Goal: Task Accomplishment & Management: Use online tool/utility

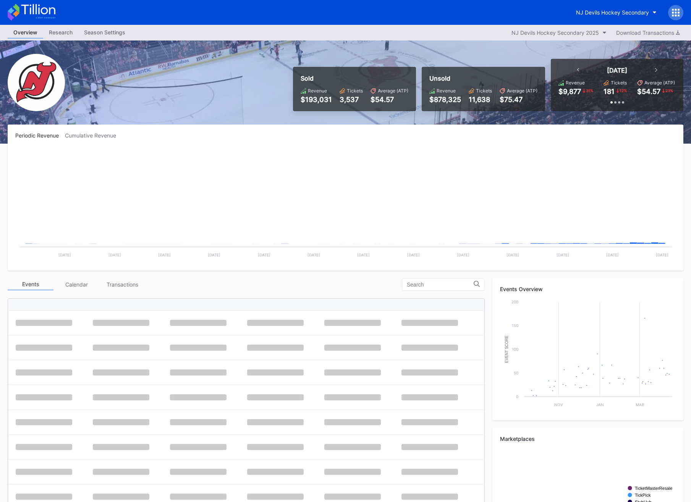
scroll to position [74, 0]
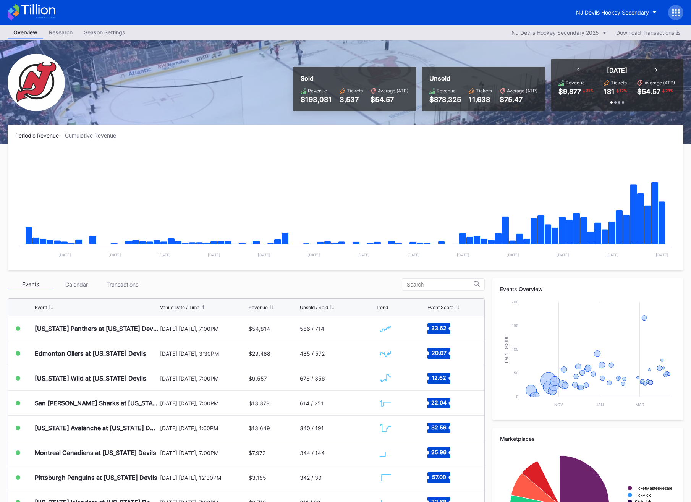
click at [679, 18] on div at bounding box center [675, 12] width 15 height 15
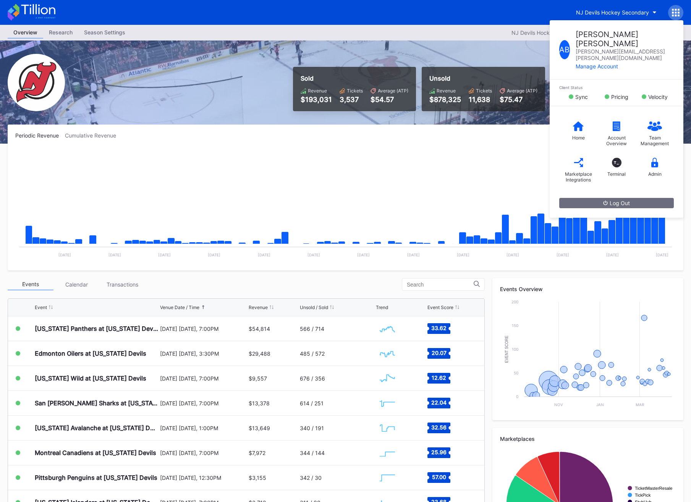
click at [660, 167] on div "Home Account Overview Team Management Marketplace Integrations T_ Terminal Admin" at bounding box center [617, 152] width 134 height 92
click at [655, 153] on div "Admin" at bounding box center [655, 167] width 38 height 31
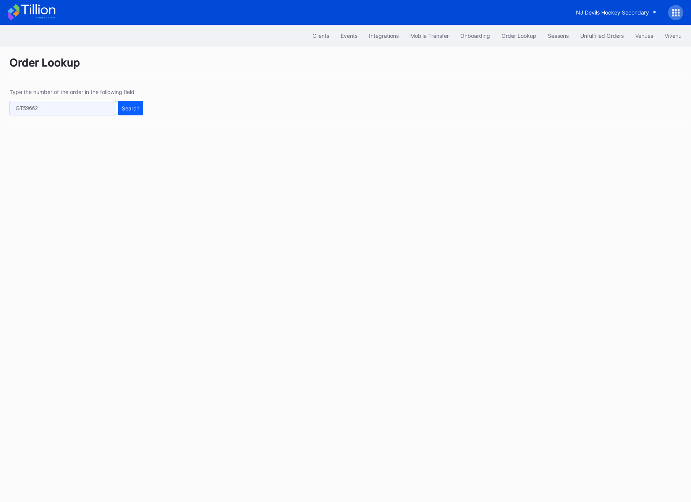
click at [61, 108] on input "text" at bounding box center [63, 108] width 107 height 15
paste input "626479660"
type input "626479660"
click at [143, 107] on div "Type the number of the order in the following field 626479660 Search" at bounding box center [346, 107] width 672 height 37
click at [136, 107] on div "Search" at bounding box center [131, 108] width 18 height 6
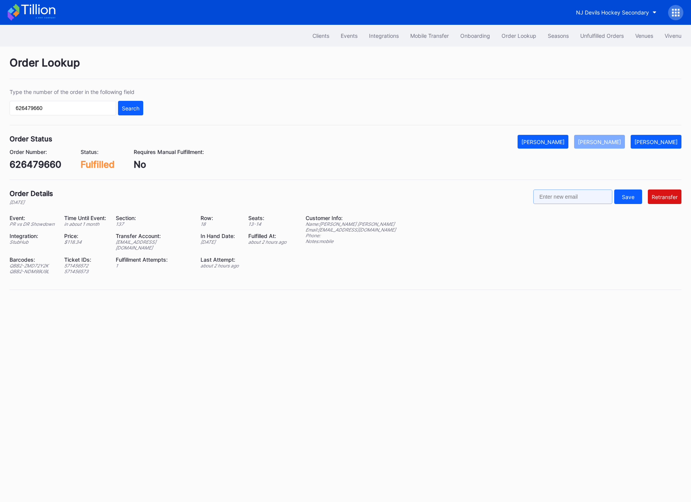
click at [578, 204] on div "Save Retransfer" at bounding box center [607, 197] width 148 height 16
paste input "[EMAIL_ADDRESS][DOMAIN_NAME]"
type input "[EMAIL_ADDRESS][DOMAIN_NAME]"
click at [680, 197] on button "Retransfer" at bounding box center [665, 196] width 34 height 15
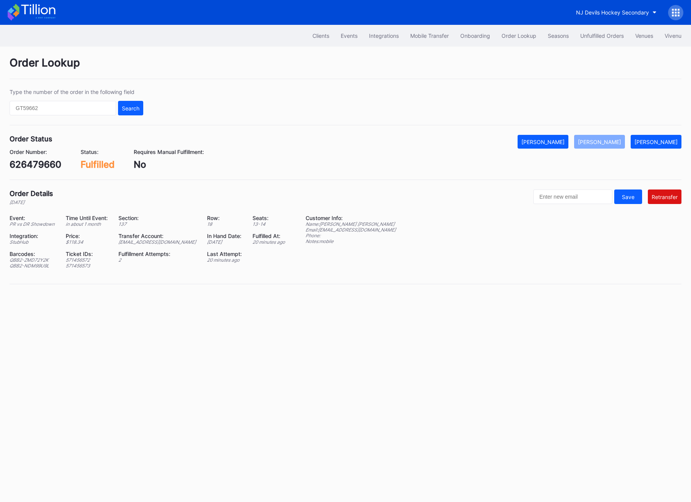
click at [580, 52] on div "Order Lookup Type the number of the order in the following field Search Order S…" at bounding box center [345, 175] width 691 height 257
click at [580, 39] on button "Unfulfilled Orders" at bounding box center [602, 36] width 55 height 14
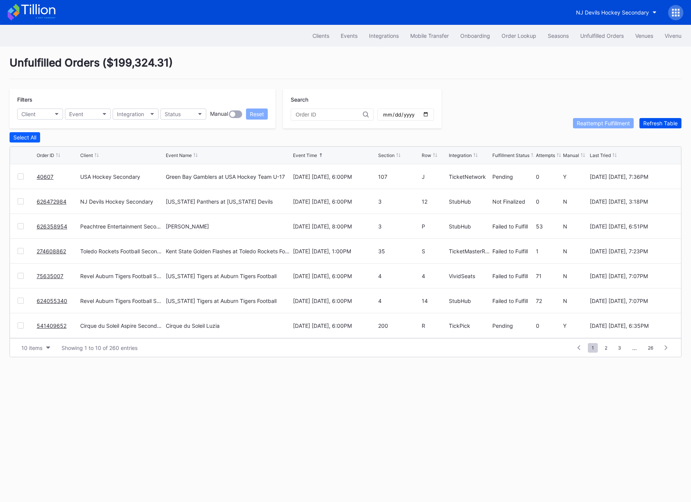
click at [665, 126] on button "Refresh Table" at bounding box center [660, 123] width 42 height 10
